Goal: Check status: Check status

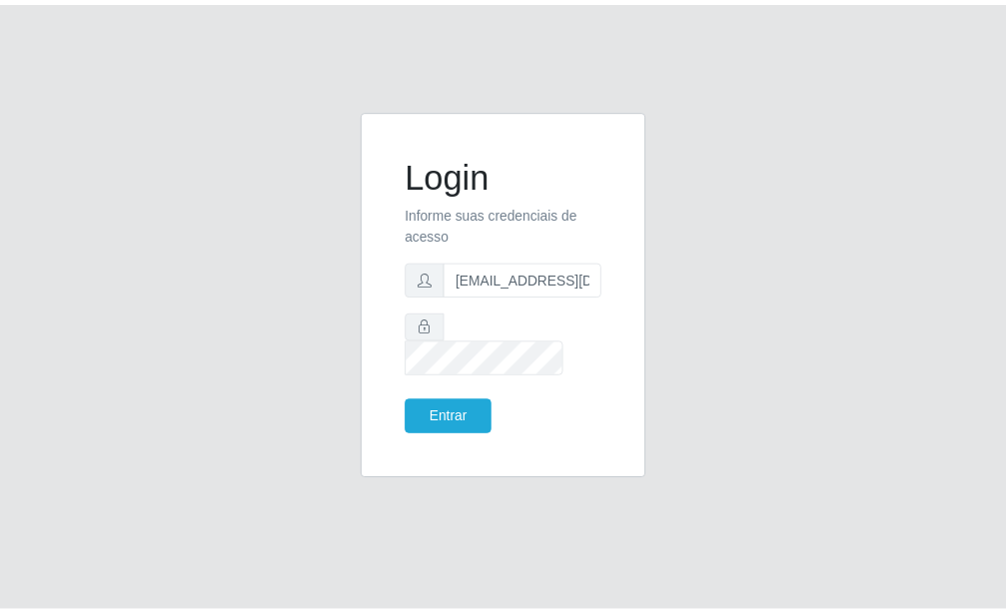
scroll to position [0, 2]
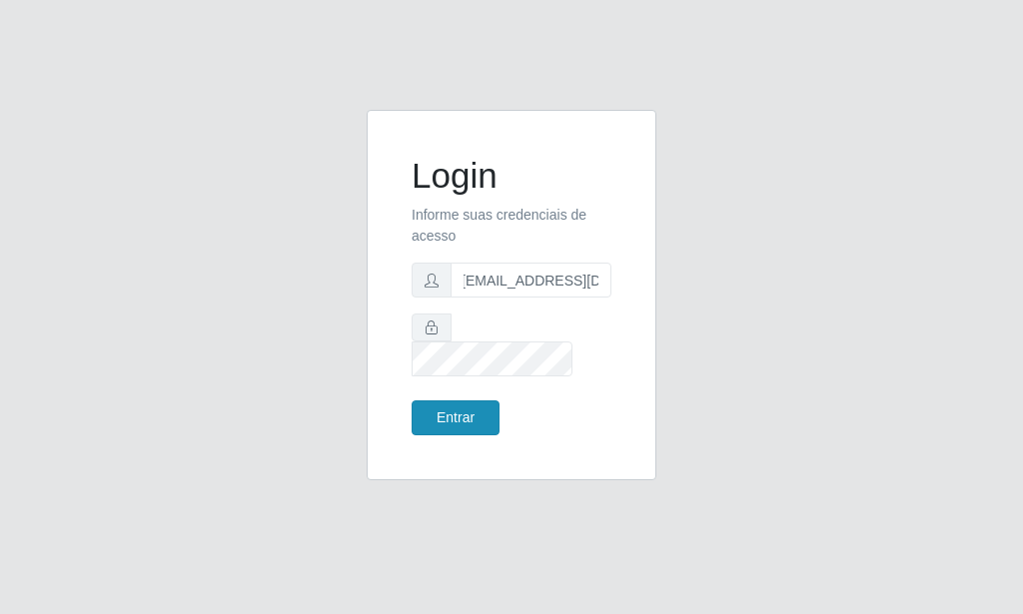
type input "[EMAIL_ADDRESS][DOMAIN_NAME]"
click at [448, 416] on button "Entrar" at bounding box center [456, 418] width 88 height 35
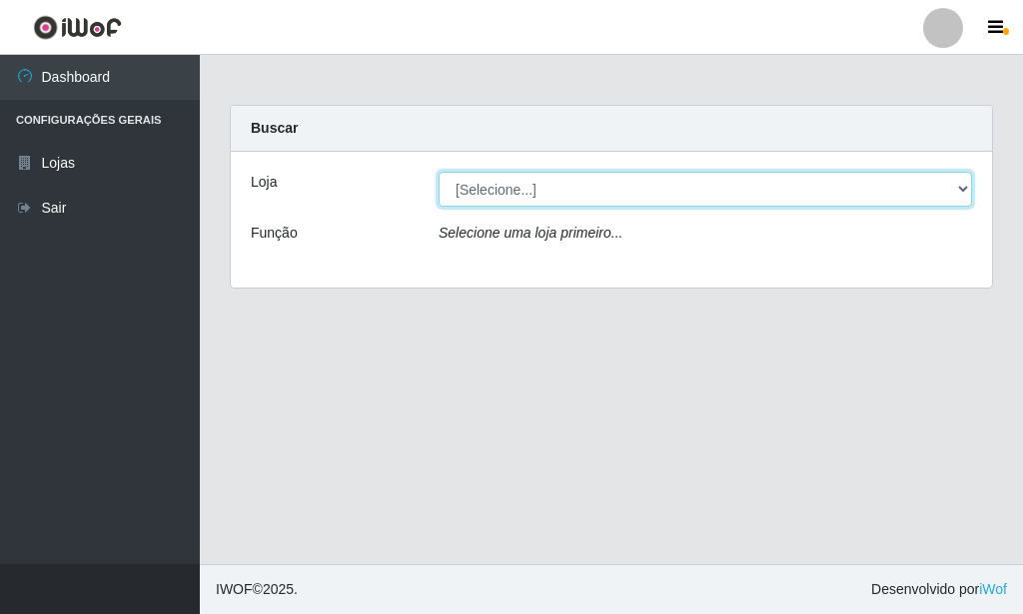
select select "80"
click option "Rede Potiguar 6 - Extremoz" at bounding box center [0, 0] width 0 height 0
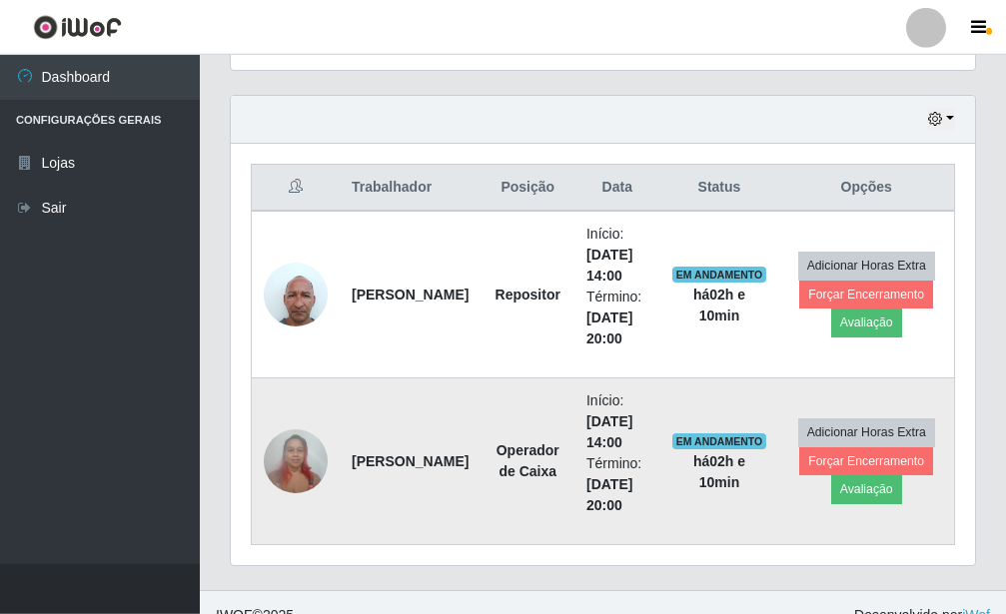
scroll to position [690, 0]
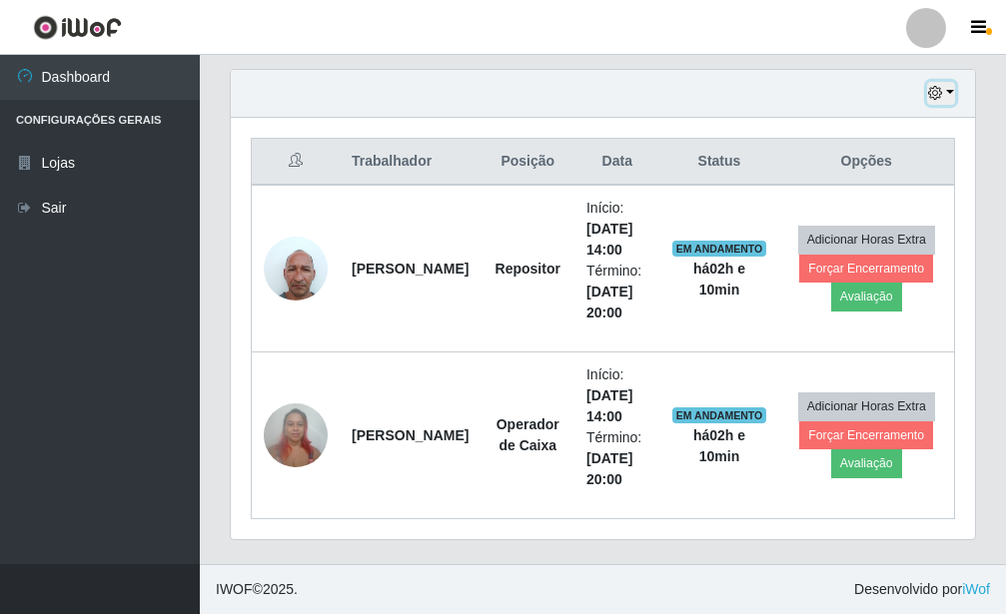
click at [952, 98] on button "button" at bounding box center [941, 93] width 28 height 23
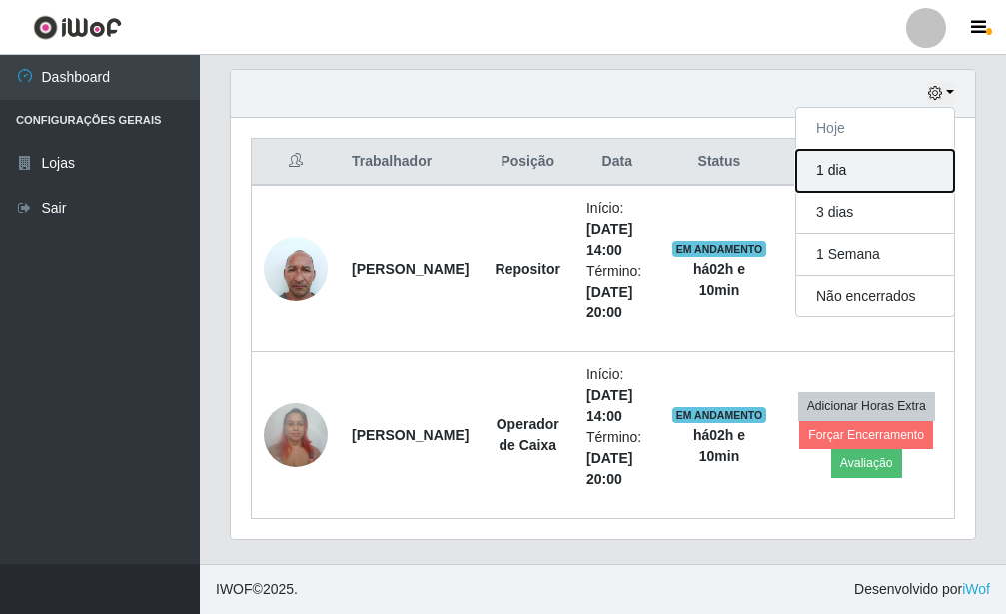
click at [924, 175] on button "1 dia" at bounding box center [875, 171] width 158 height 42
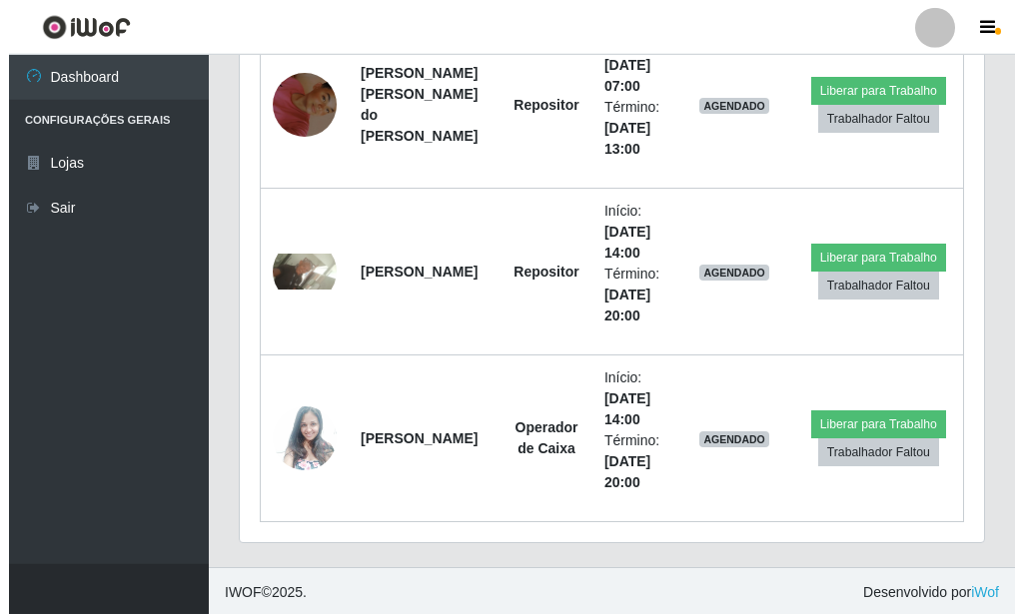
scroll to position [1191, 0]
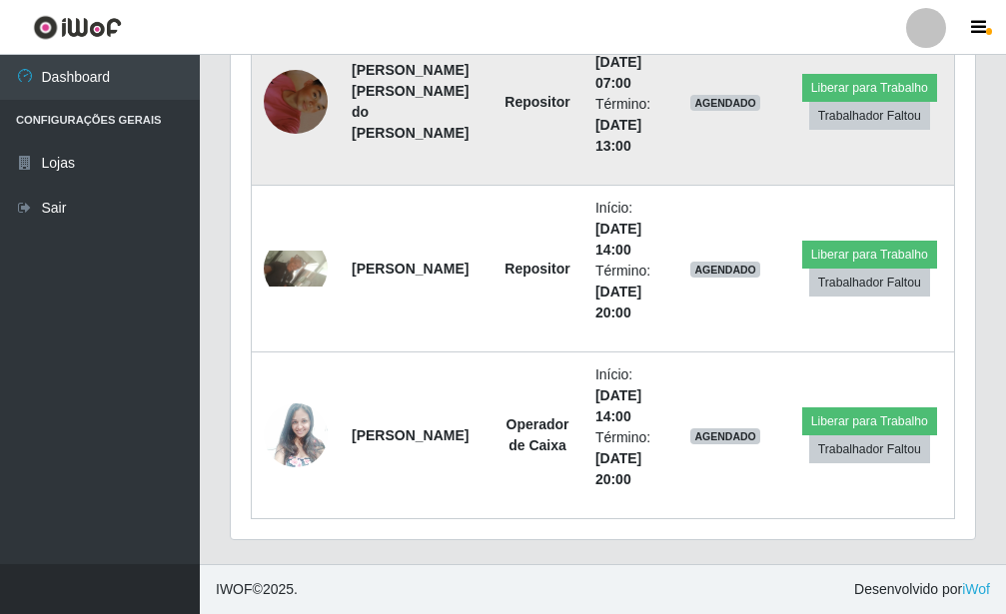
click at [282, 117] on img at bounding box center [296, 102] width 64 height 114
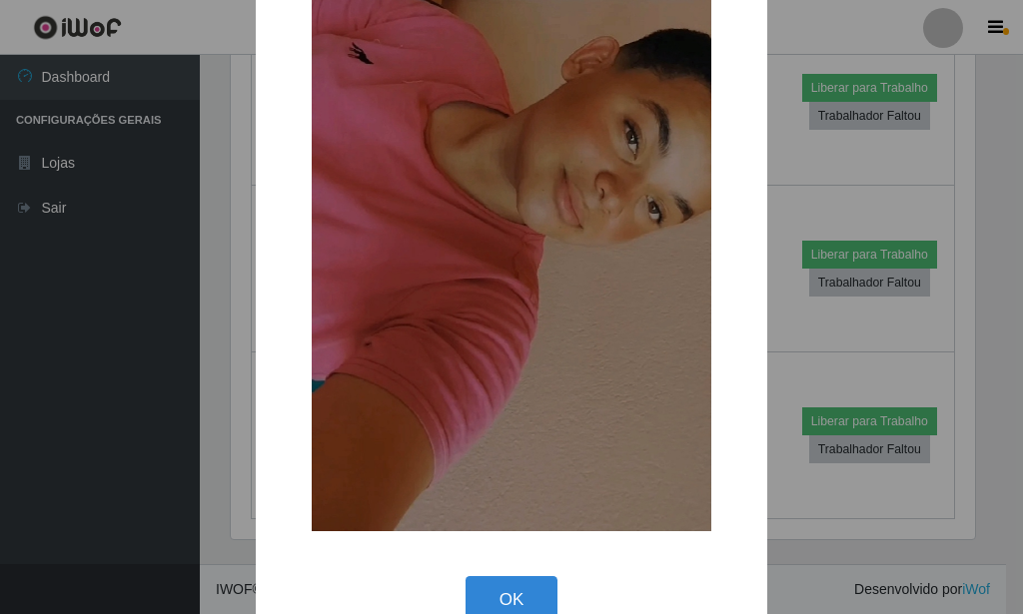
scroll to position [271, 0]
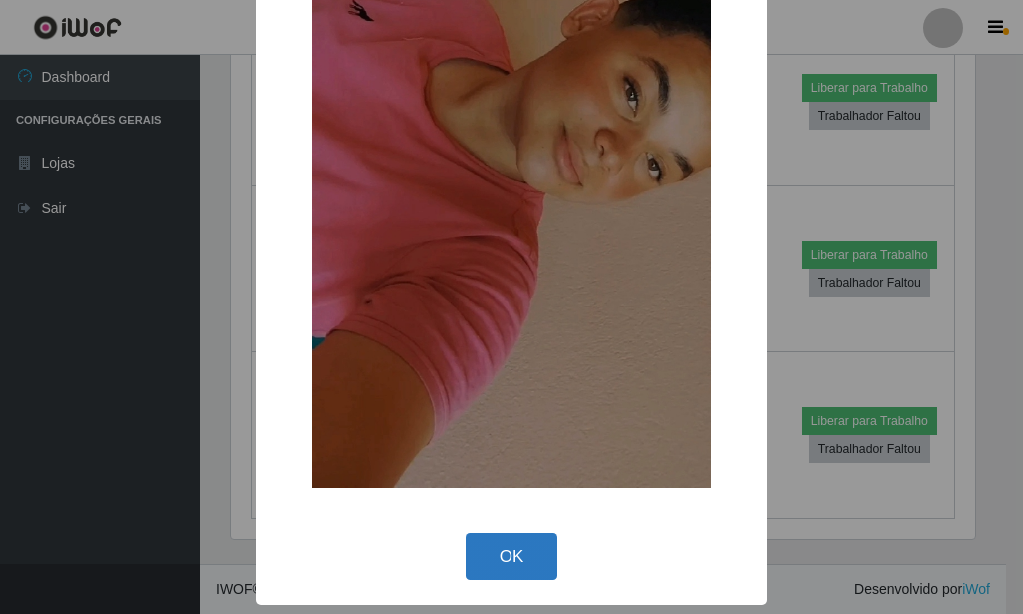
click at [512, 548] on button "OK" at bounding box center [512, 557] width 93 height 47
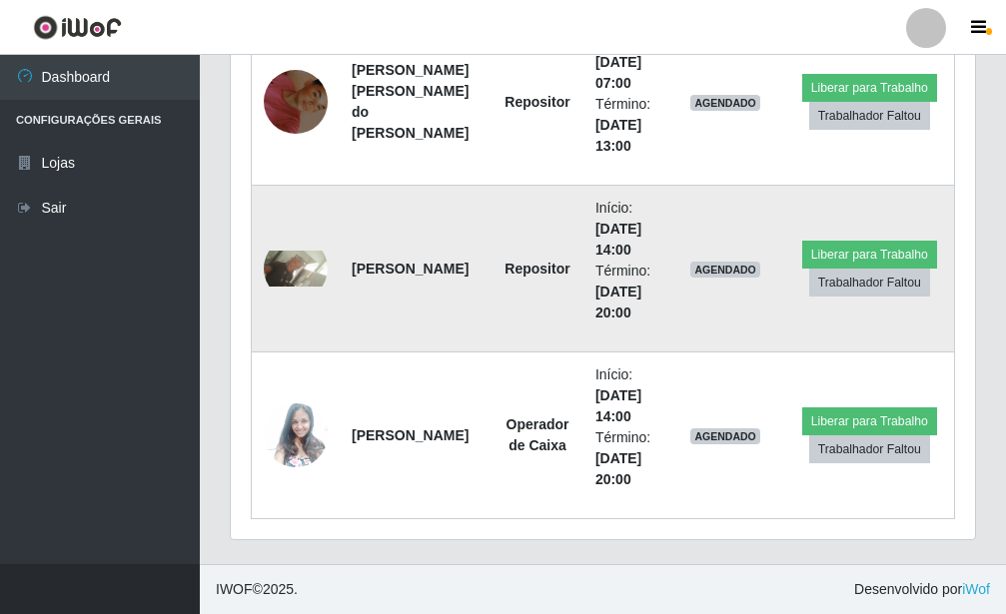
click at [258, 264] on td at bounding box center [296, 269] width 89 height 167
click at [267, 275] on img at bounding box center [296, 269] width 64 height 36
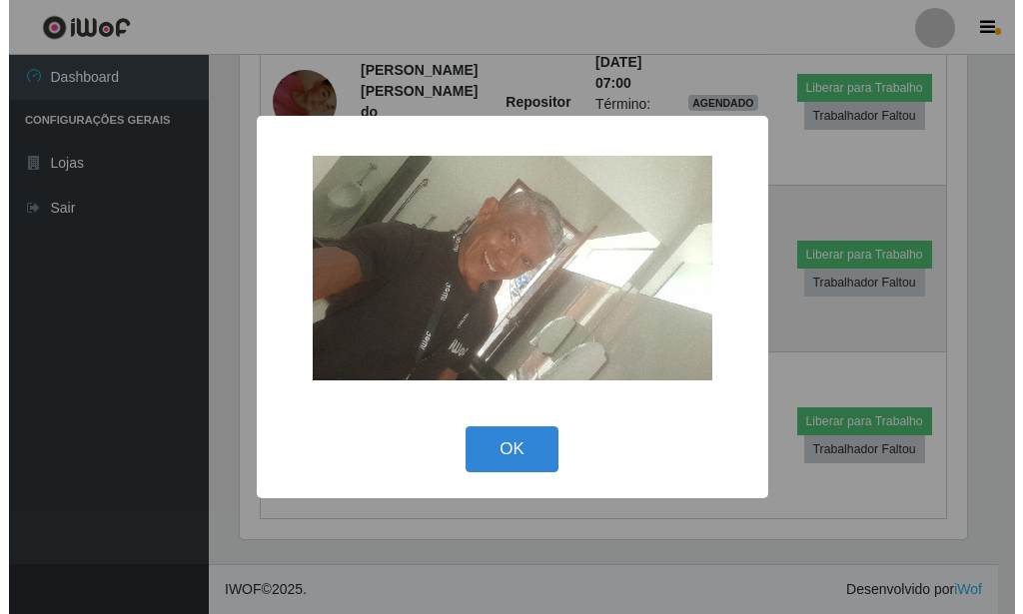
scroll to position [998703, 998374]
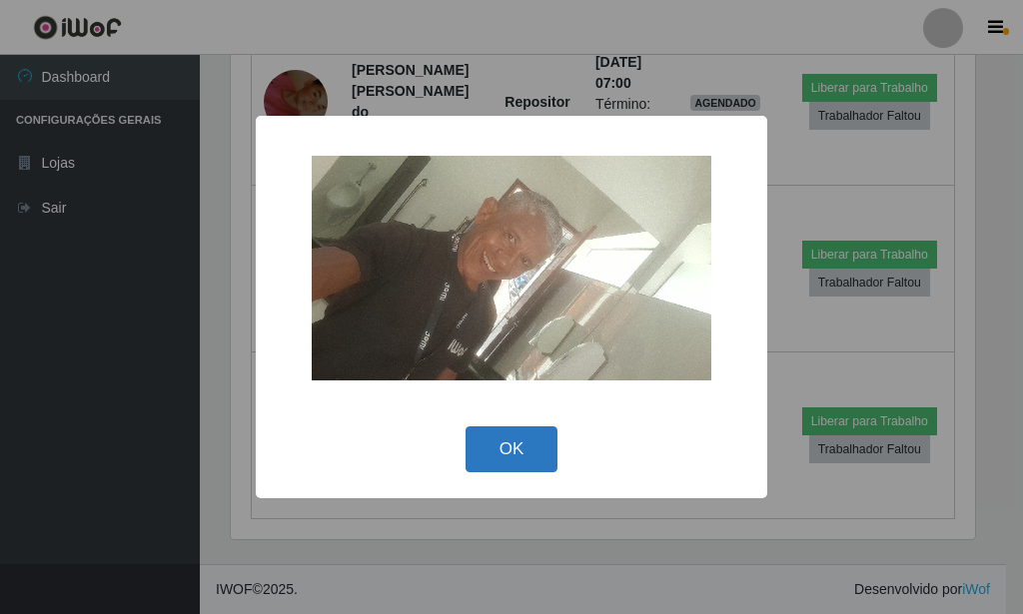
click at [507, 433] on button "OK" at bounding box center [512, 450] width 93 height 47
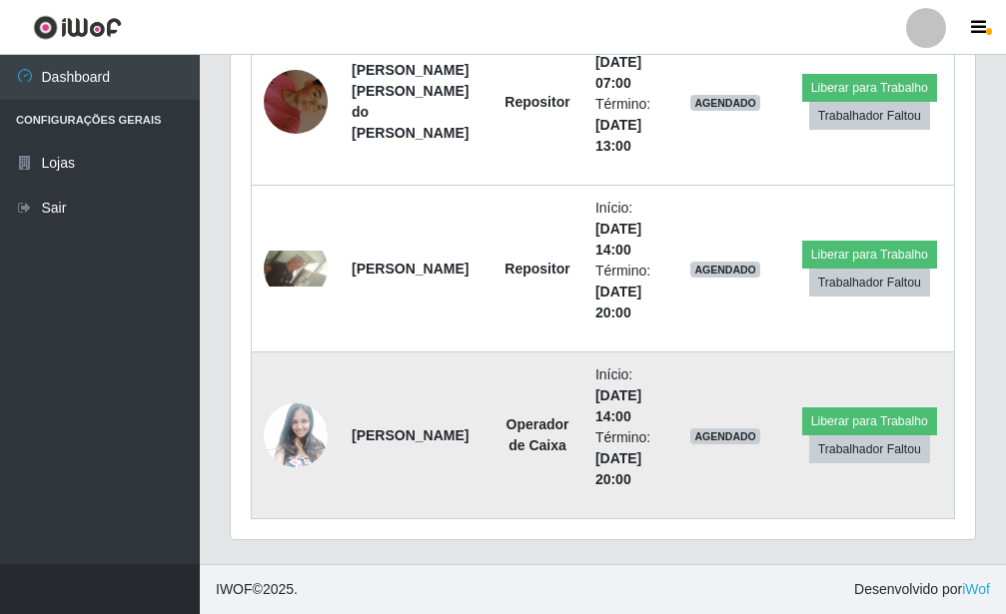
click at [305, 442] on img at bounding box center [296, 436] width 64 height 86
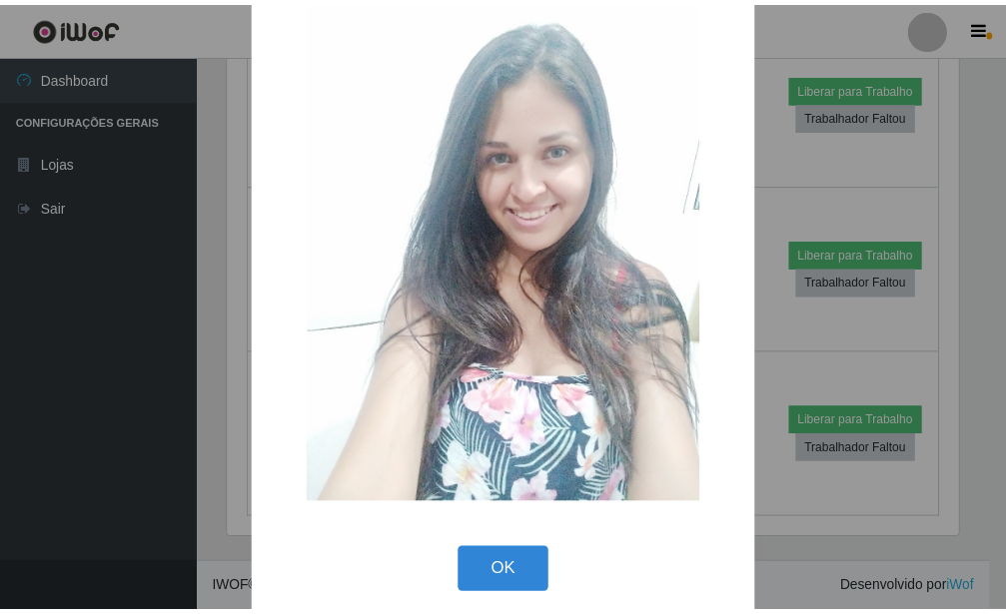
scroll to position [94, 0]
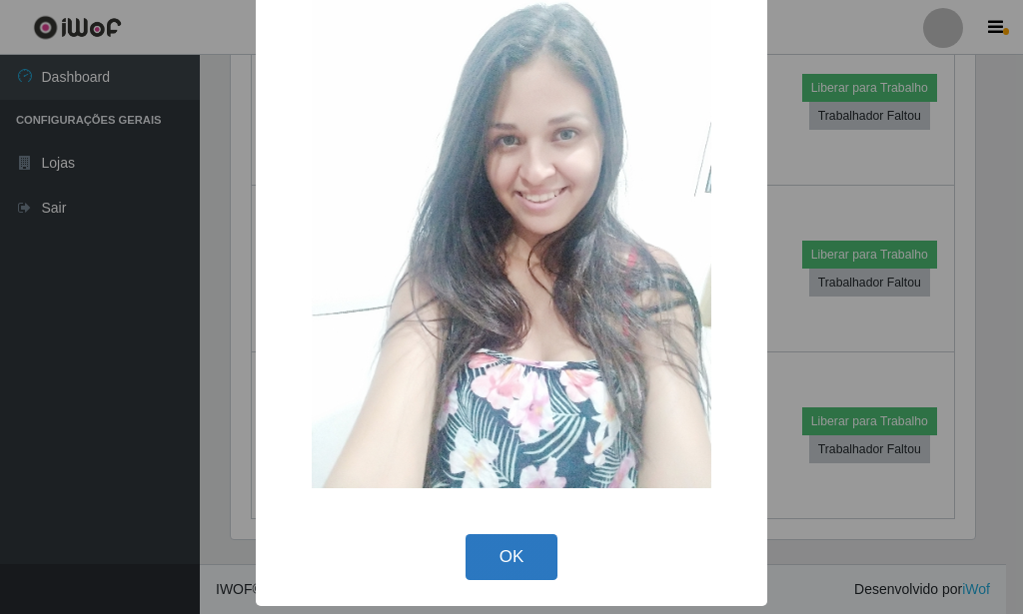
click at [477, 573] on button "OK" at bounding box center [512, 558] width 93 height 47
